Goal: Navigation & Orientation: Find specific page/section

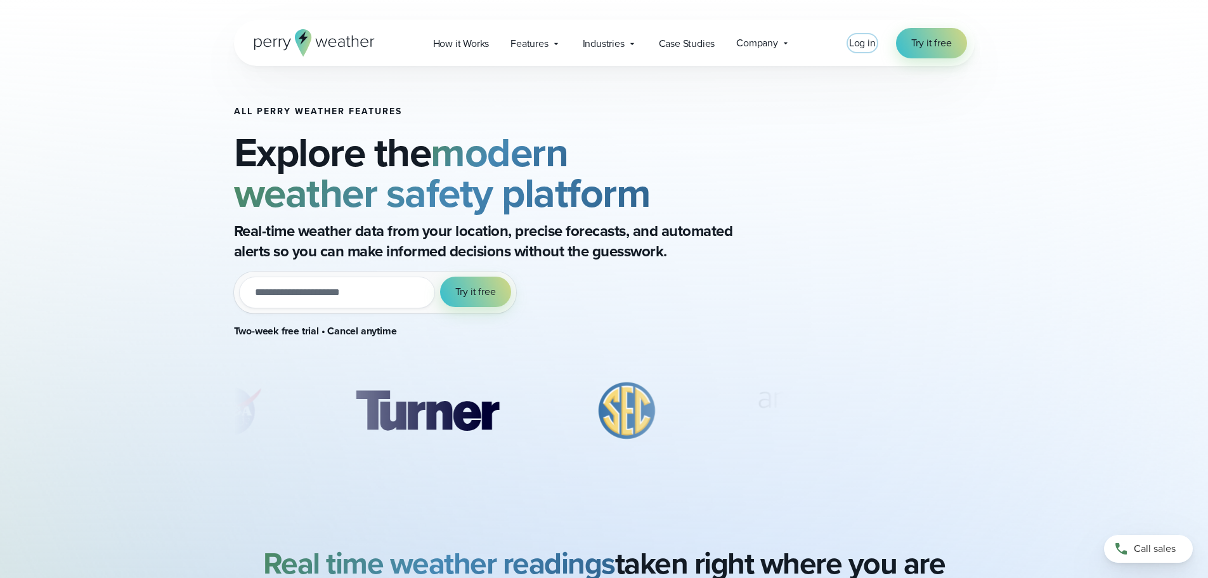
click at [864, 44] on span "Log in" at bounding box center [862, 43] width 27 height 15
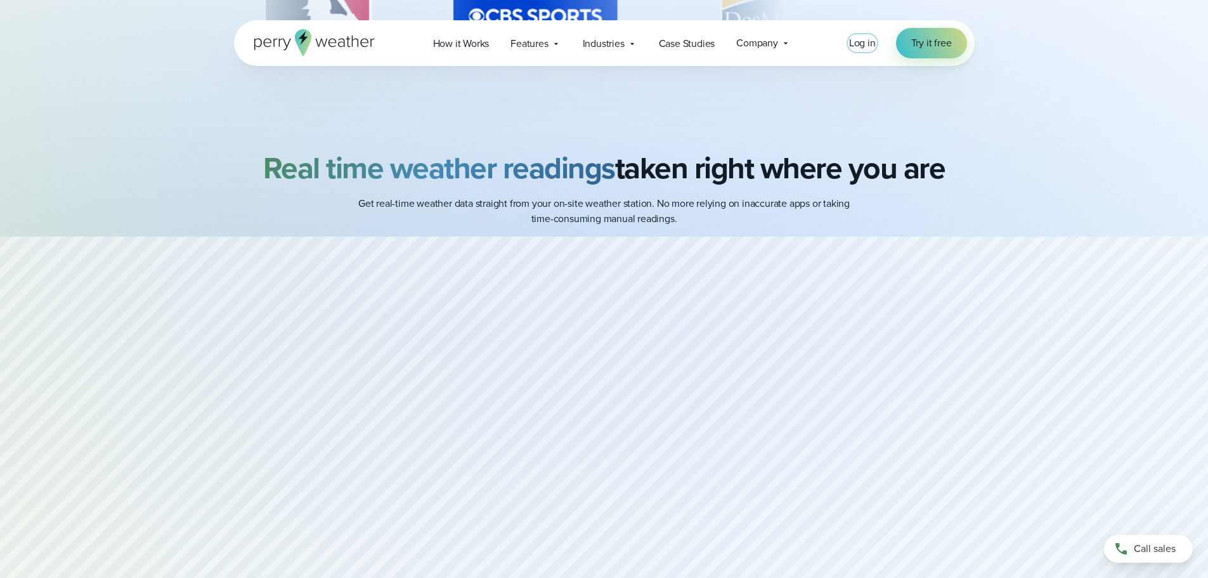
scroll to position [444, 0]
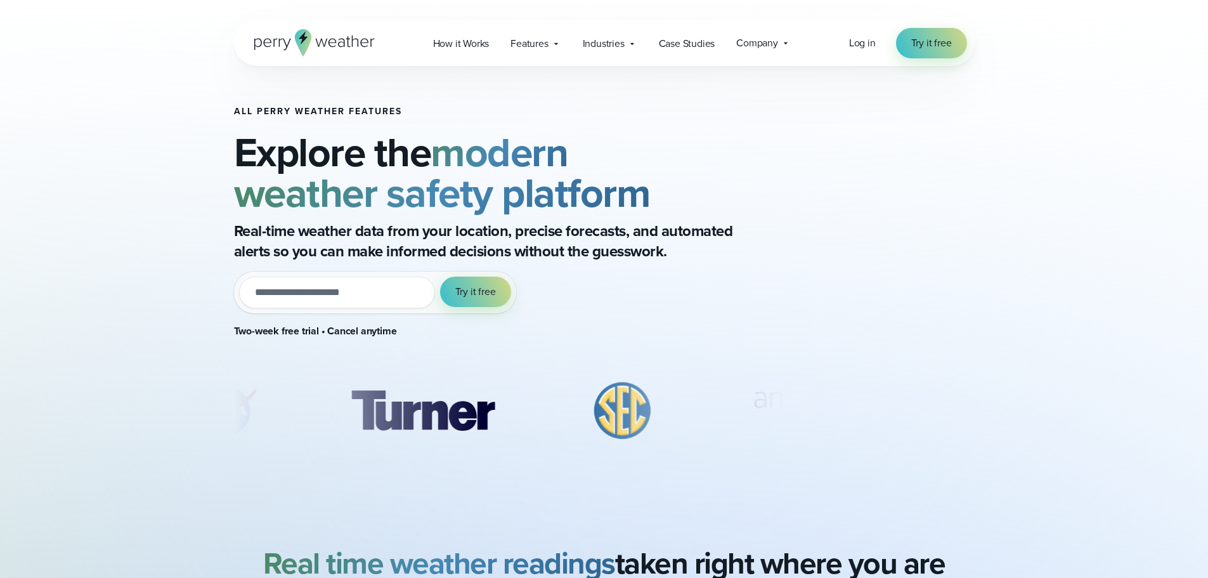
click at [290, 43] on icon at bounding box center [314, 42] width 121 height 27
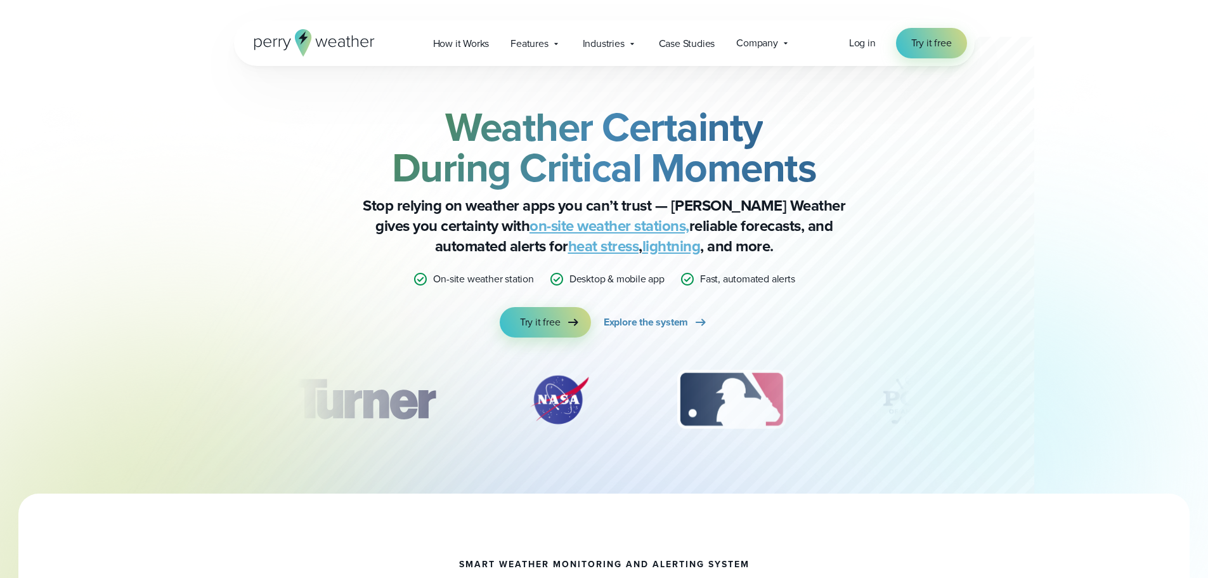
drag, startPoint x: 0, startPoint y: 0, endPoint x: 239, endPoint y: 100, distance: 259.3
click at [239, 100] on div "Weather Certainty During Critical Moments Stop relying on weather apps you can’…" at bounding box center [604, 280] width 741 height 428
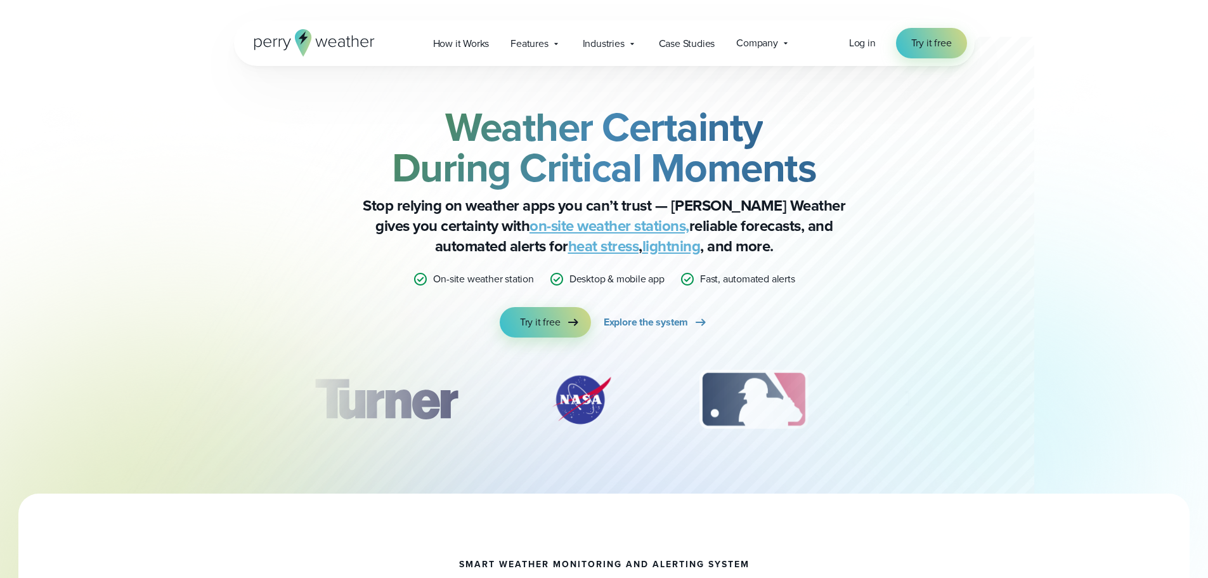
click at [306, 42] on icon at bounding box center [302, 42] width 16 height 27
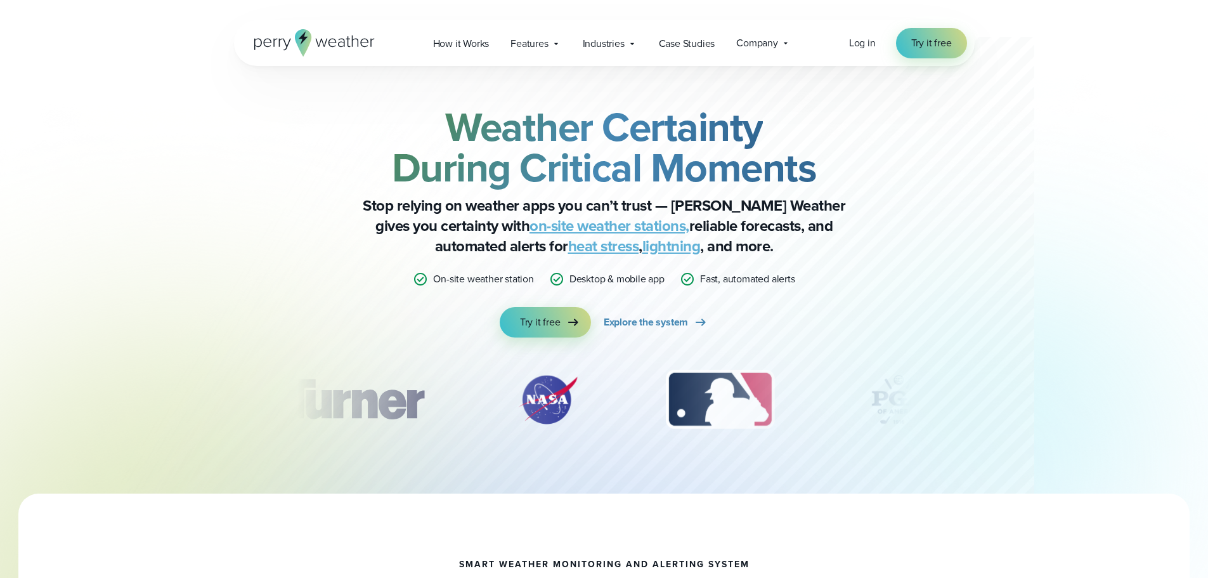
drag, startPoint x: 0, startPoint y: 0, endPoint x: 186, endPoint y: 101, distance: 211.8
click at [186, 101] on div at bounding box center [577, 247] width 913 height 494
